Goal: Information Seeking & Learning: Find specific fact

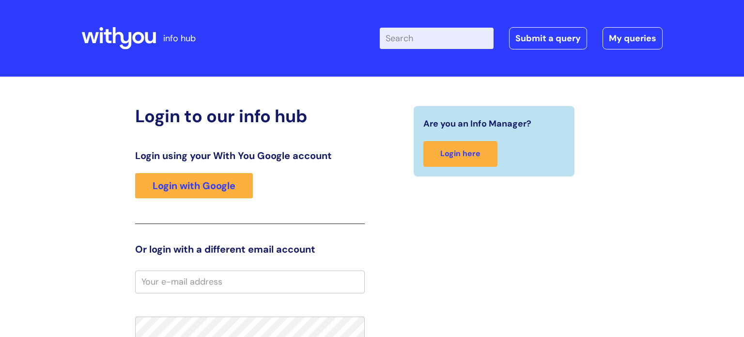
click at [437, 33] on input "Enter your search term here..." at bounding box center [437, 38] width 114 height 21
type input "blue light card"
click button "Search" at bounding box center [0, 0] width 0 height 0
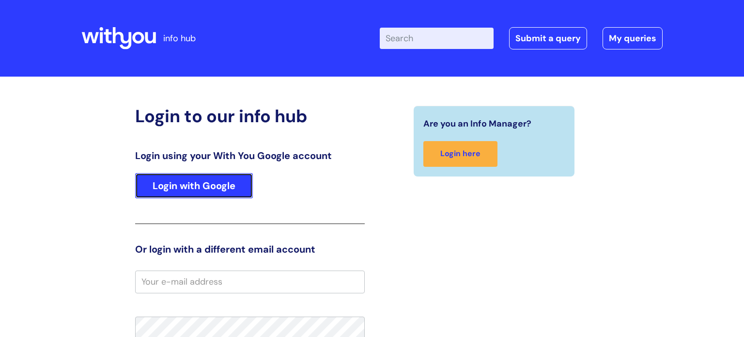
click at [200, 180] on link "Login with Google" at bounding box center [194, 185] width 118 height 25
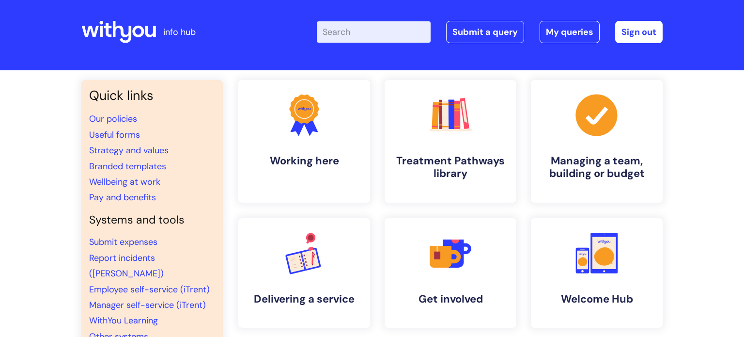
scroll to position [6, 0]
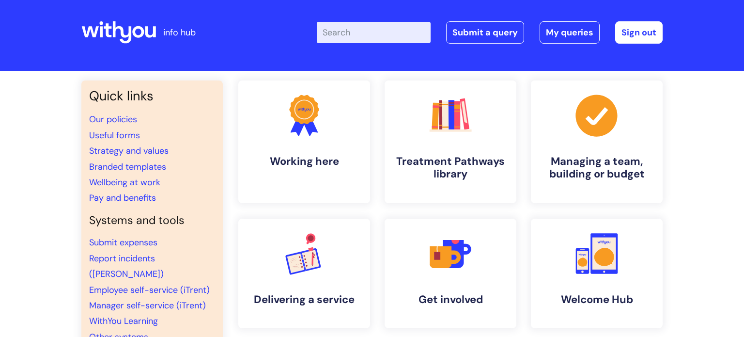
click at [408, 22] on input "Enter your search term here..." at bounding box center [374, 32] width 114 height 21
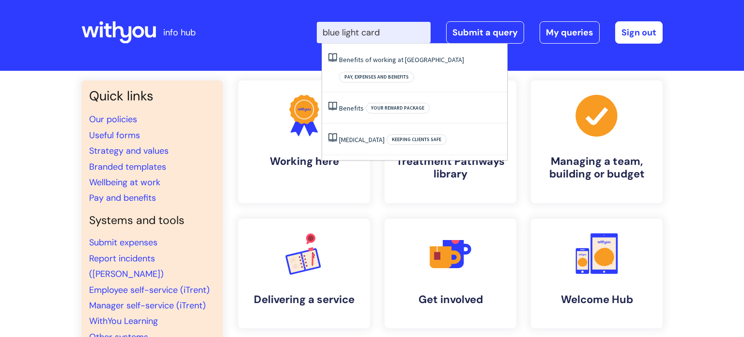
type input "blue light card"
click button "Search" at bounding box center [0, 0] width 0 height 0
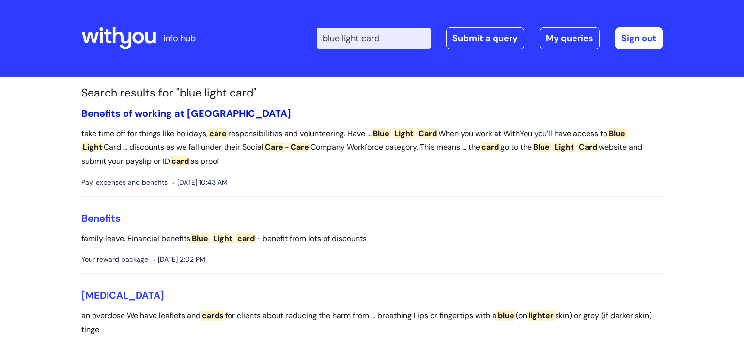
click at [156, 112] on link "Benefits of working at WithYou" at bounding box center [186, 113] width 210 height 13
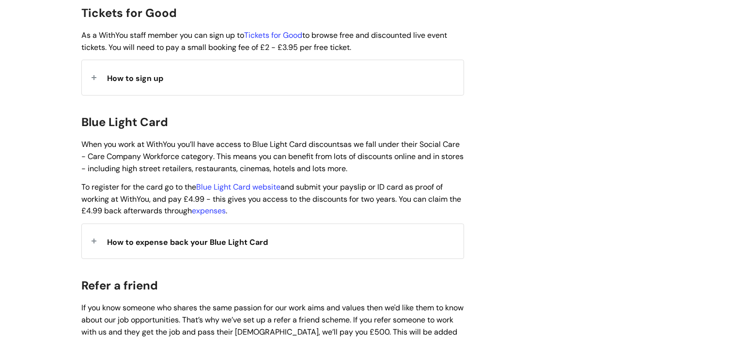
scroll to position [946, 0]
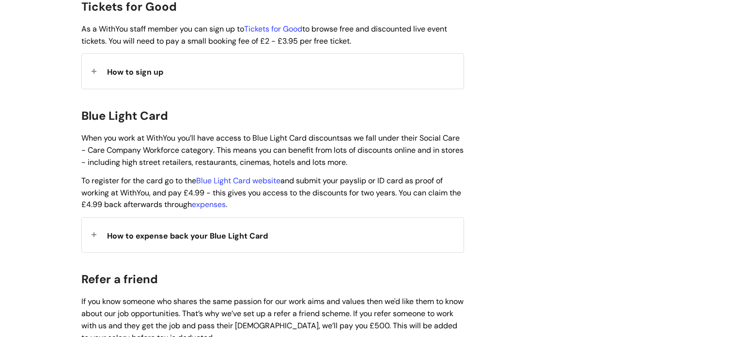
click at [201, 231] on span "How to expense back your Blue Light Card" at bounding box center [187, 236] width 161 height 10
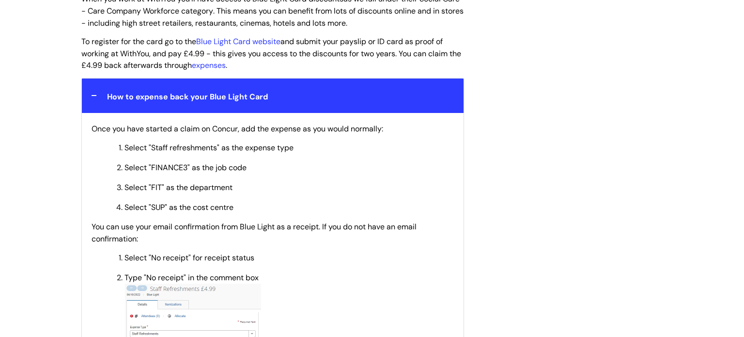
scroll to position [950, 0]
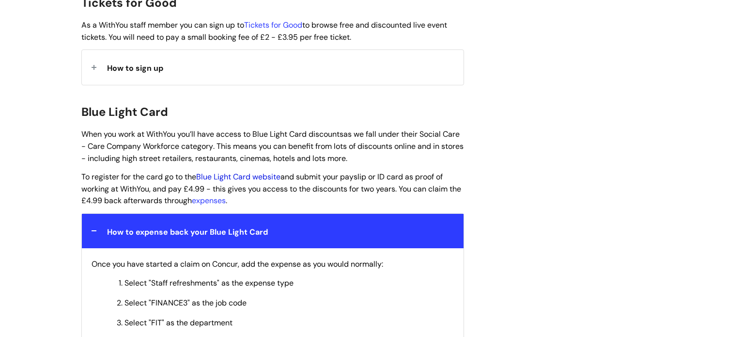
click at [225, 172] on link "Blue Light Card website" at bounding box center [238, 177] width 84 height 10
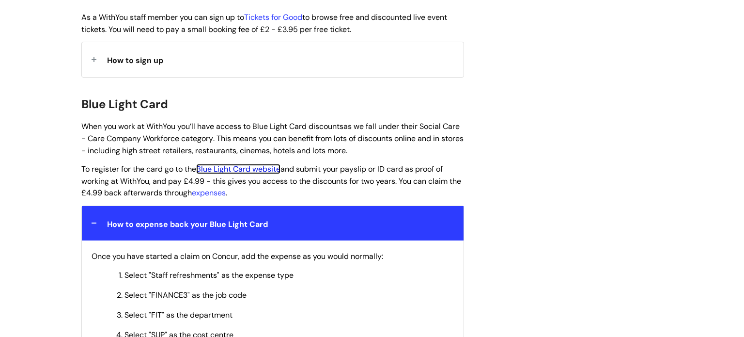
scroll to position [1013, 0]
